Goal: Entertainment & Leisure: Consume media (video, audio)

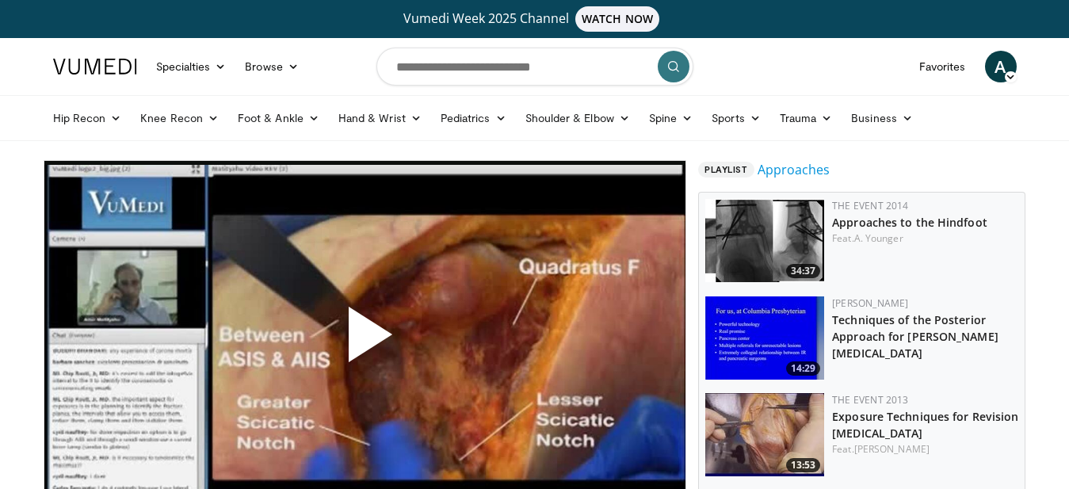
click at [364, 341] on span "Video Player" at bounding box center [364, 341] width 0 height 0
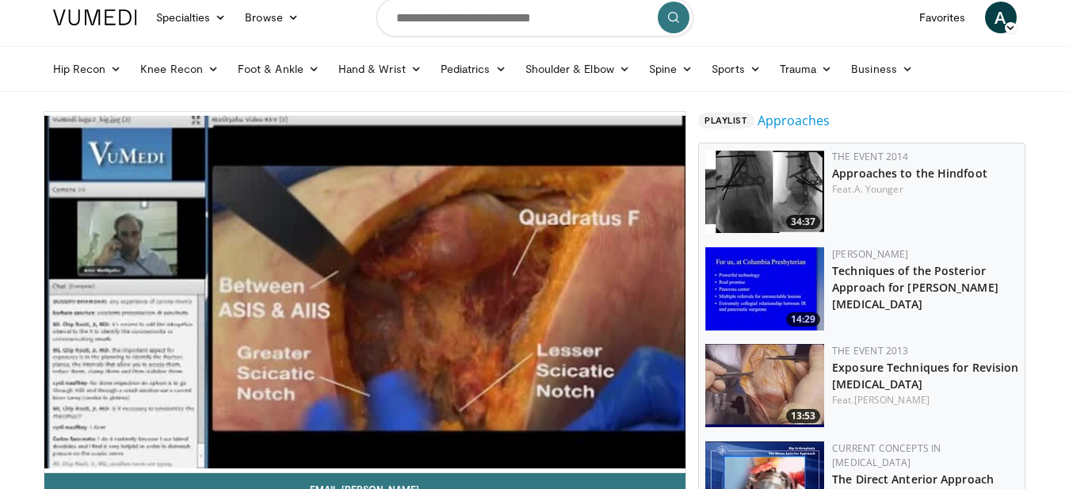
scroll to position [81, 0]
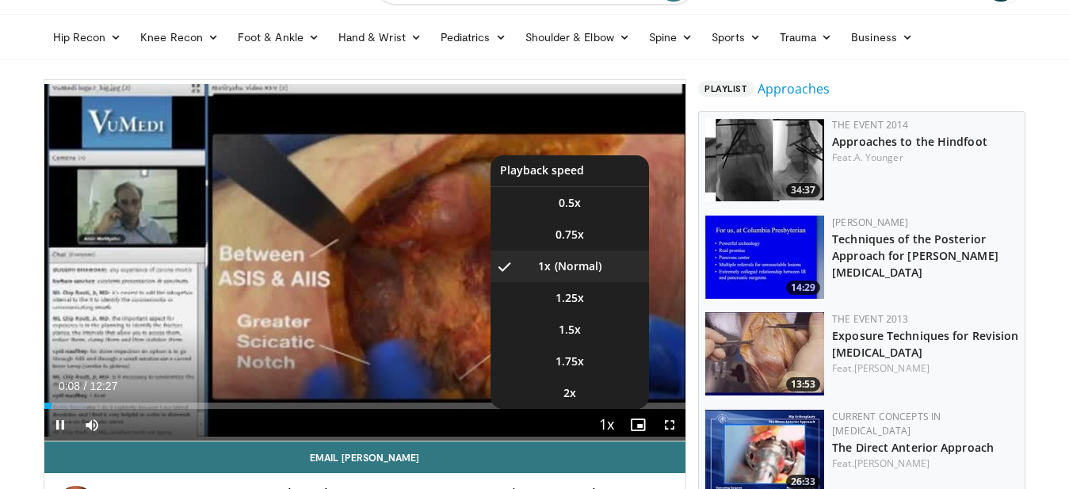
click at [608, 428] on span "Video Player" at bounding box center [606, 426] width 22 height 32
click at [605, 427] on span "Video Player" at bounding box center [606, 426] width 22 height 32
click at [605, 427] on video-js "**********" at bounding box center [365, 260] width 642 height 361
click at [565, 333] on li "1.5x" at bounding box center [569, 330] width 158 height 32
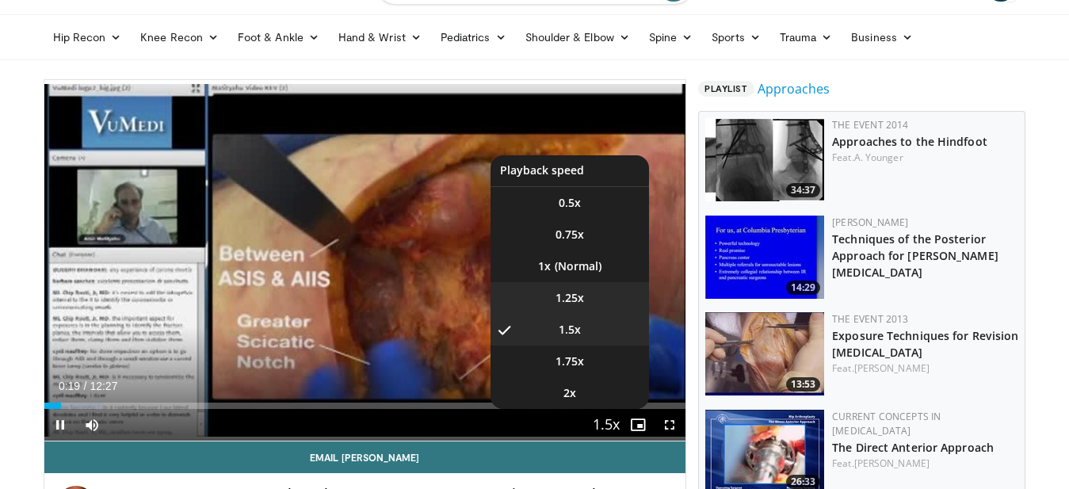
click at [566, 295] on li "1.25x" at bounding box center [569, 298] width 158 height 32
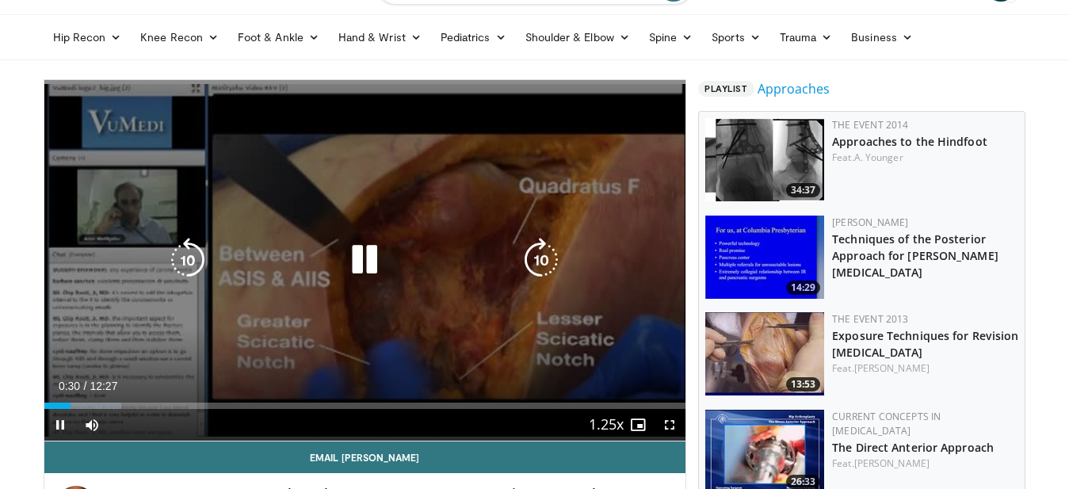
click at [551, 260] on icon "Video Player" at bounding box center [541, 260] width 44 height 44
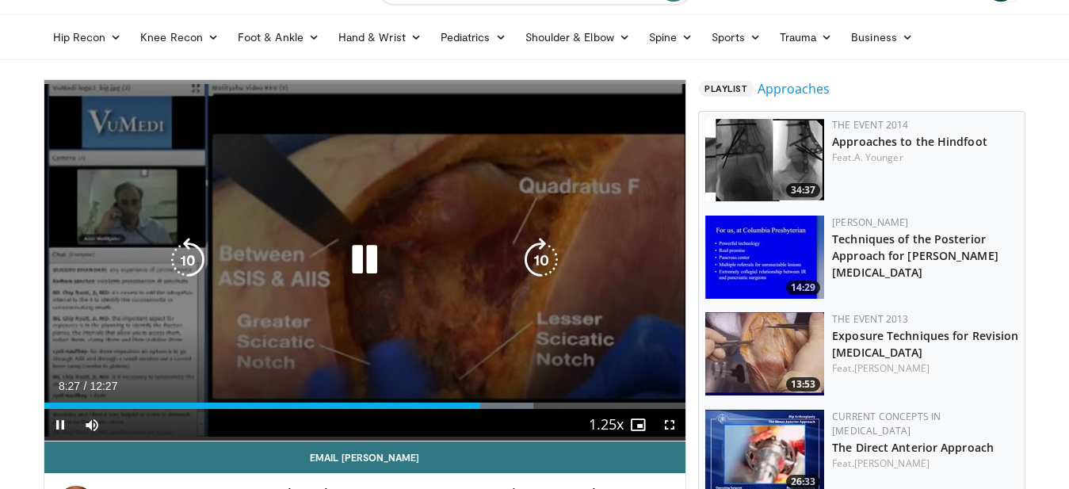
click at [373, 263] on icon "Video Player" at bounding box center [364, 260] width 44 height 44
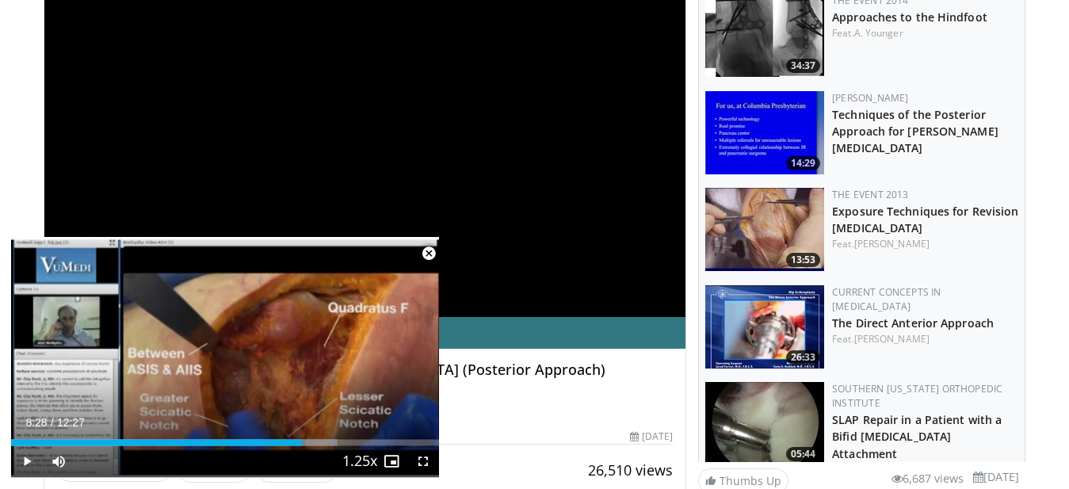
scroll to position [242, 0]
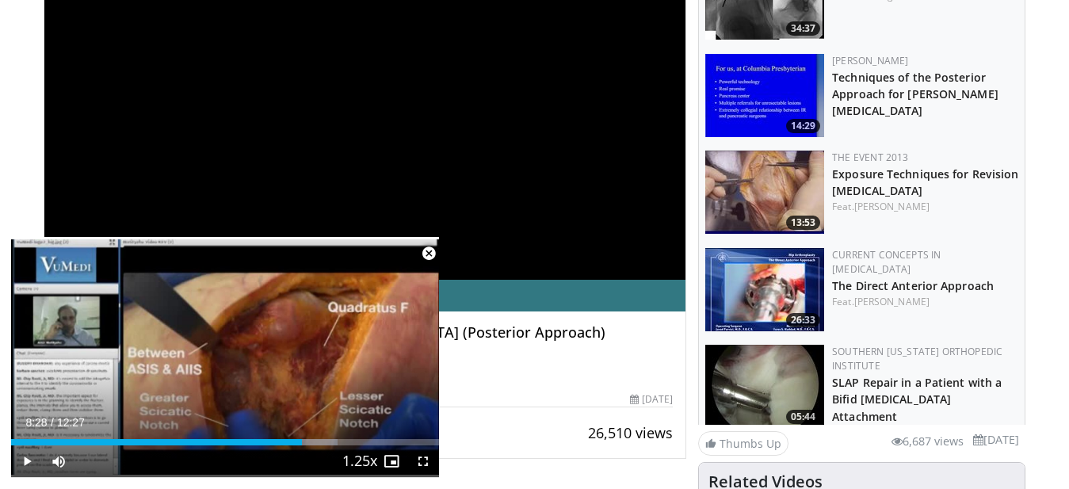
click at [505, 339] on h4 "[PERSON_NAME] Approach to the [MEDICAL_DATA] (Posterior Approach)" at bounding box center [393, 332] width 559 height 17
click at [431, 251] on span "Video Player" at bounding box center [429, 254] width 32 height 32
